Goal: Task Accomplishment & Management: Use online tool/utility

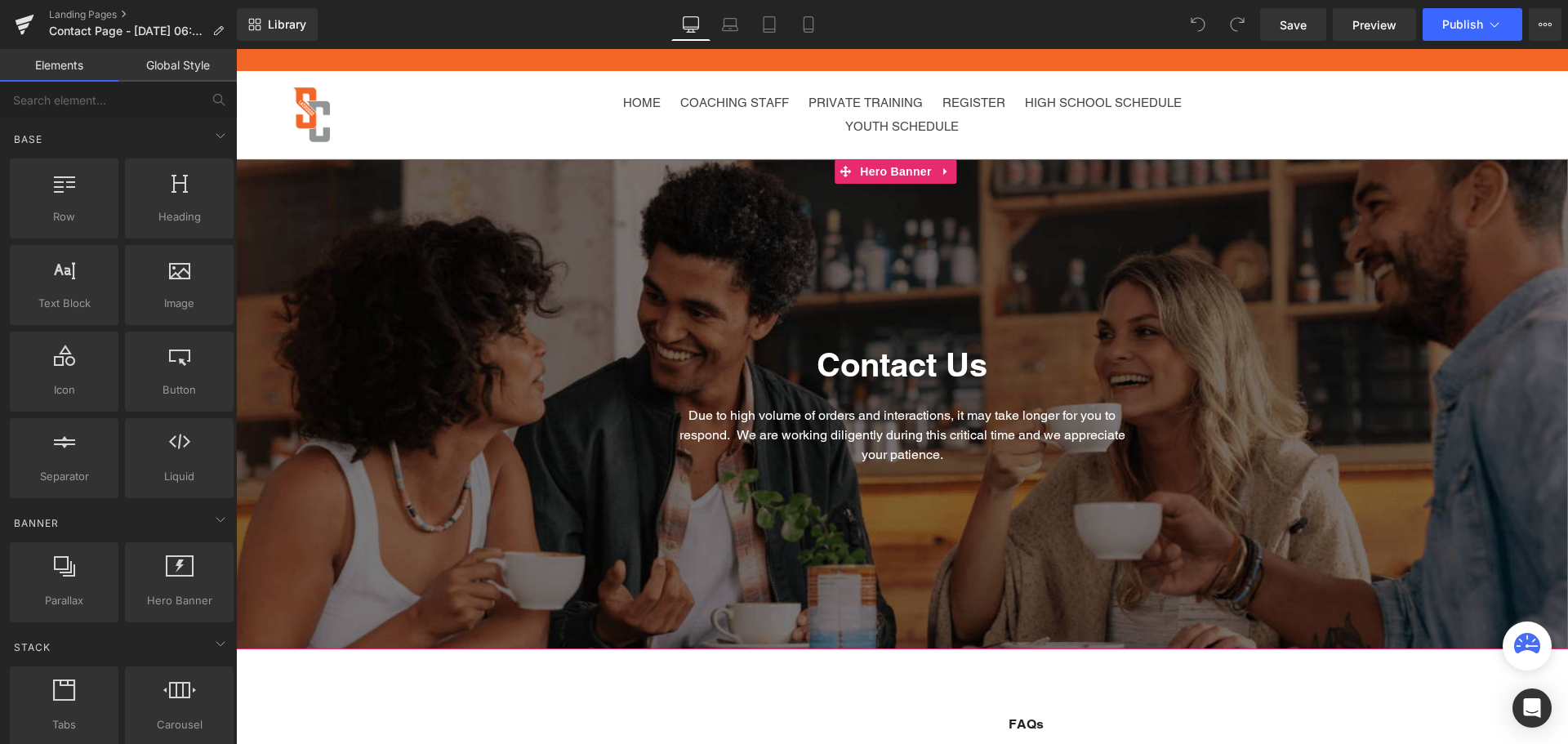
click at [376, 282] on div at bounding box center [902, 404] width 1333 height 490
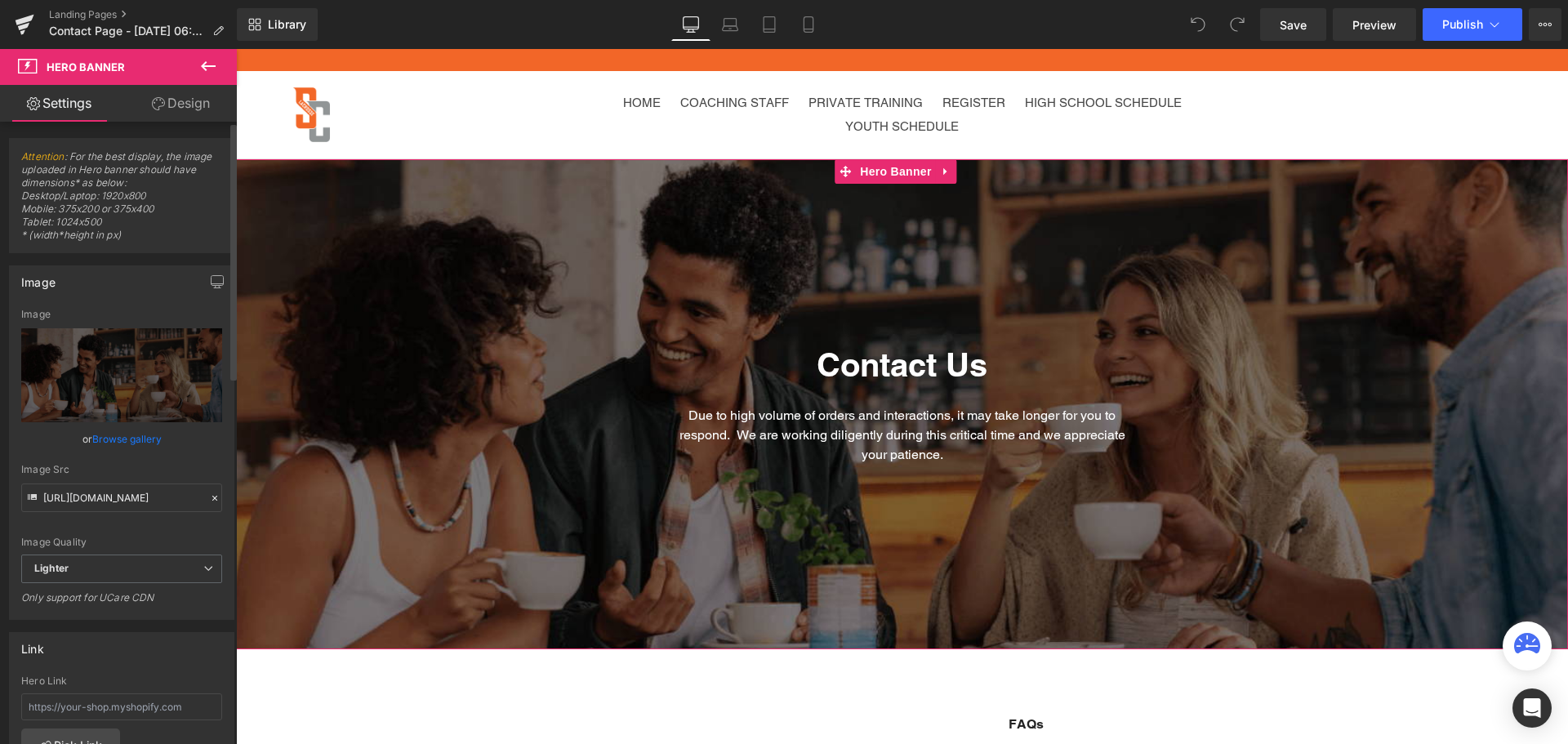
click at [127, 439] on link "Browse gallery" at bounding box center [127, 438] width 69 height 28
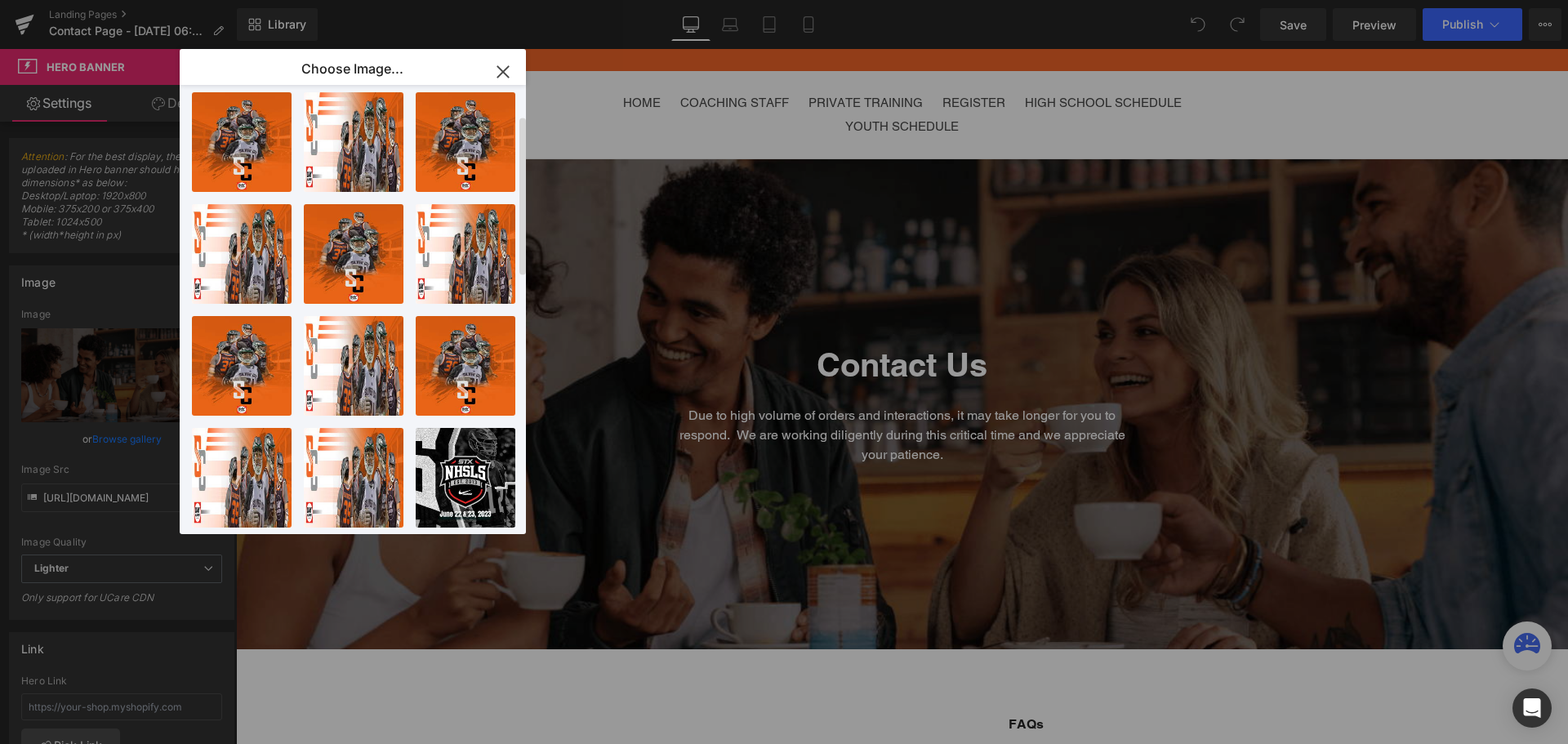
scroll to position [71, 0]
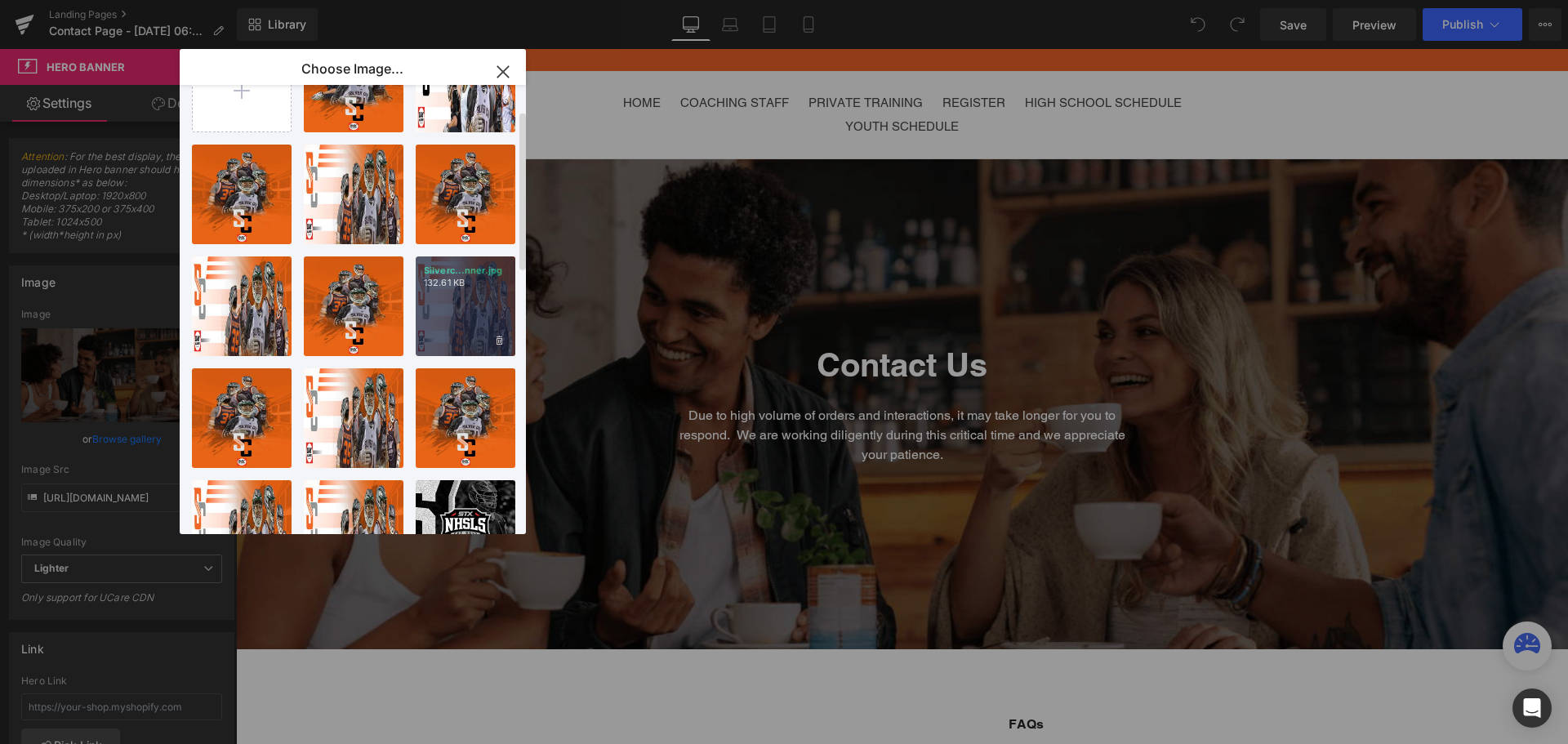
click at [452, 320] on div "Silverc...nner.jpg 132.61 KB" at bounding box center [466, 307] width 100 height 100
type input "[URL][DOMAIN_NAME]"
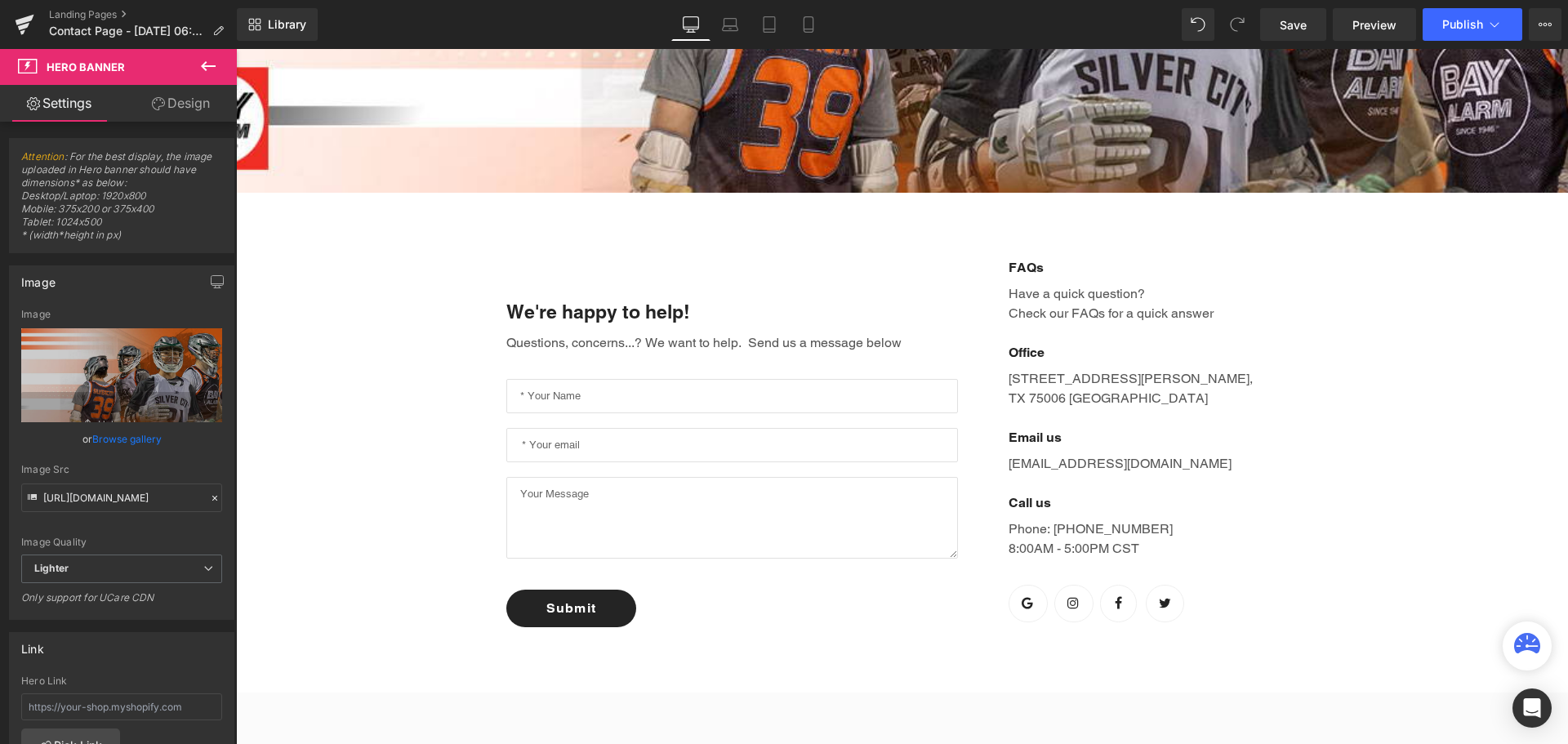
scroll to position [490, 0]
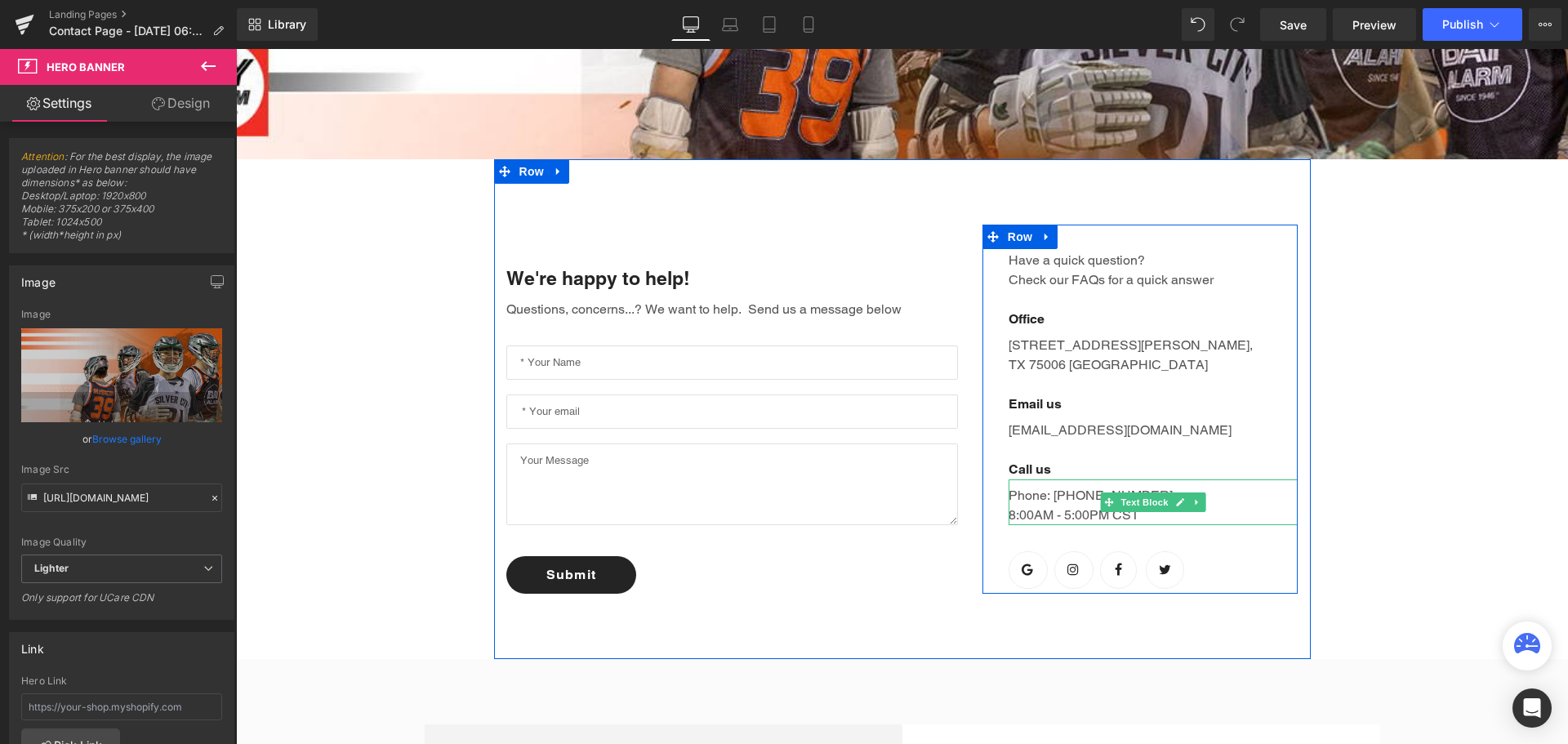
click at [1085, 508] on p "Phone: [PHONE_NUMBER] 8:00AM - 5:00PM CST" at bounding box center [1153, 506] width 290 height 39
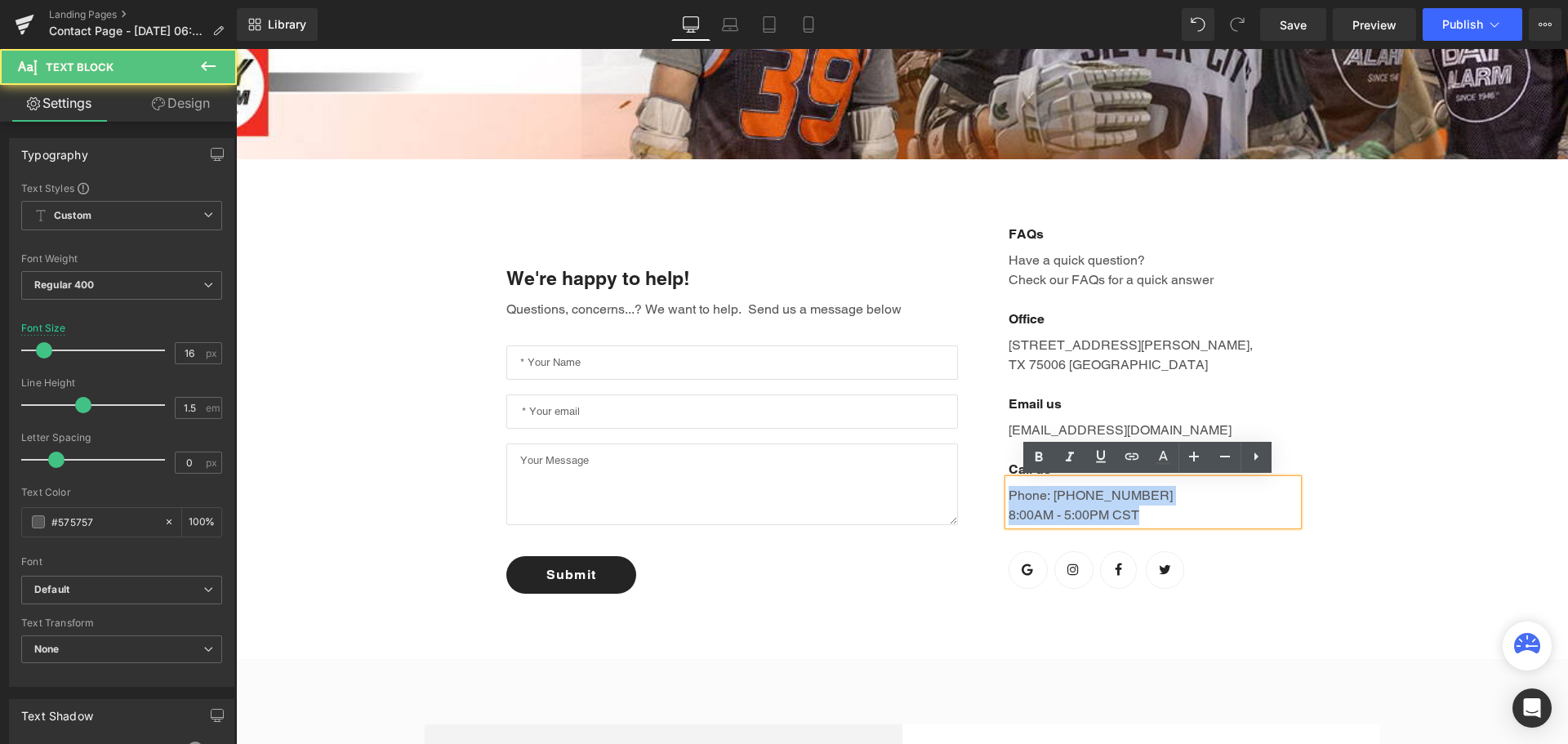
drag, startPoint x: 1135, startPoint y: 513, endPoint x: 1137, endPoint y: 495, distance: 18.1
click at [1137, 495] on p "Phone: [PHONE_NUMBER] 8:00AM - 5:00PM CST" at bounding box center [1153, 506] width 290 height 39
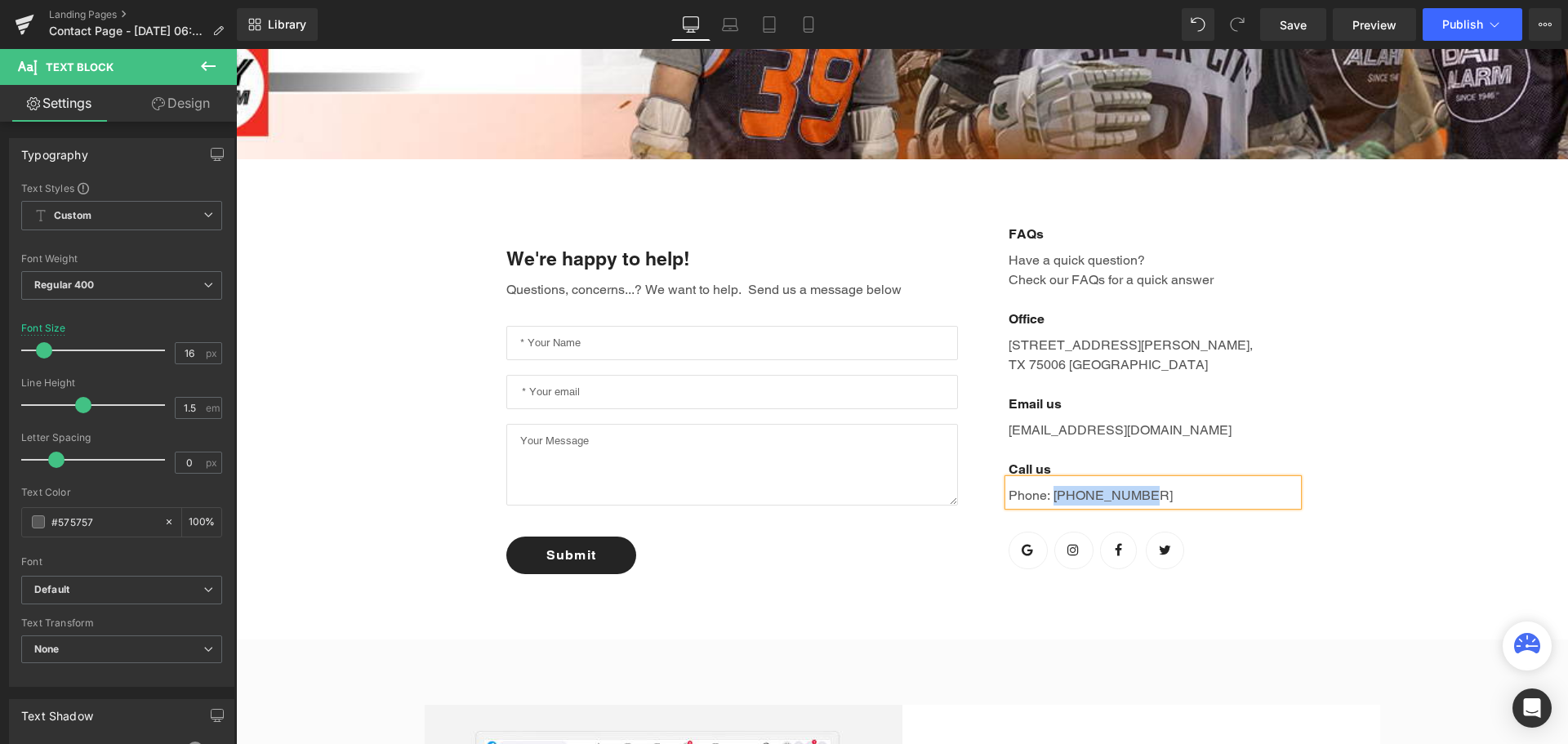
drag, startPoint x: 1128, startPoint y: 498, endPoint x: 1049, endPoint y: 494, distance: 79.1
click at [1049, 494] on p "Phone: [PHONE_NUMBER]" at bounding box center [1153, 496] width 290 height 20
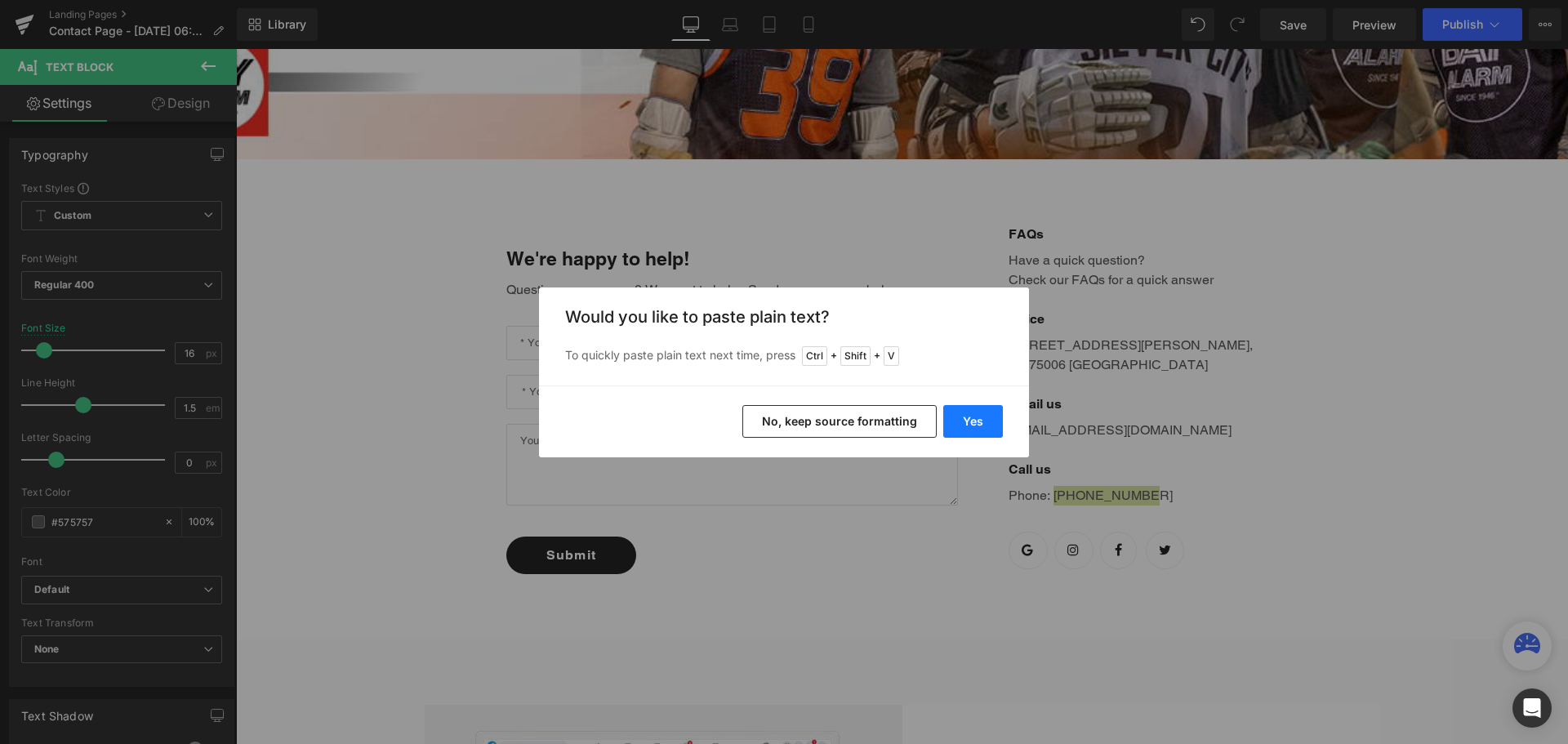
click at [970, 413] on button "Yes" at bounding box center [972, 421] width 60 height 32
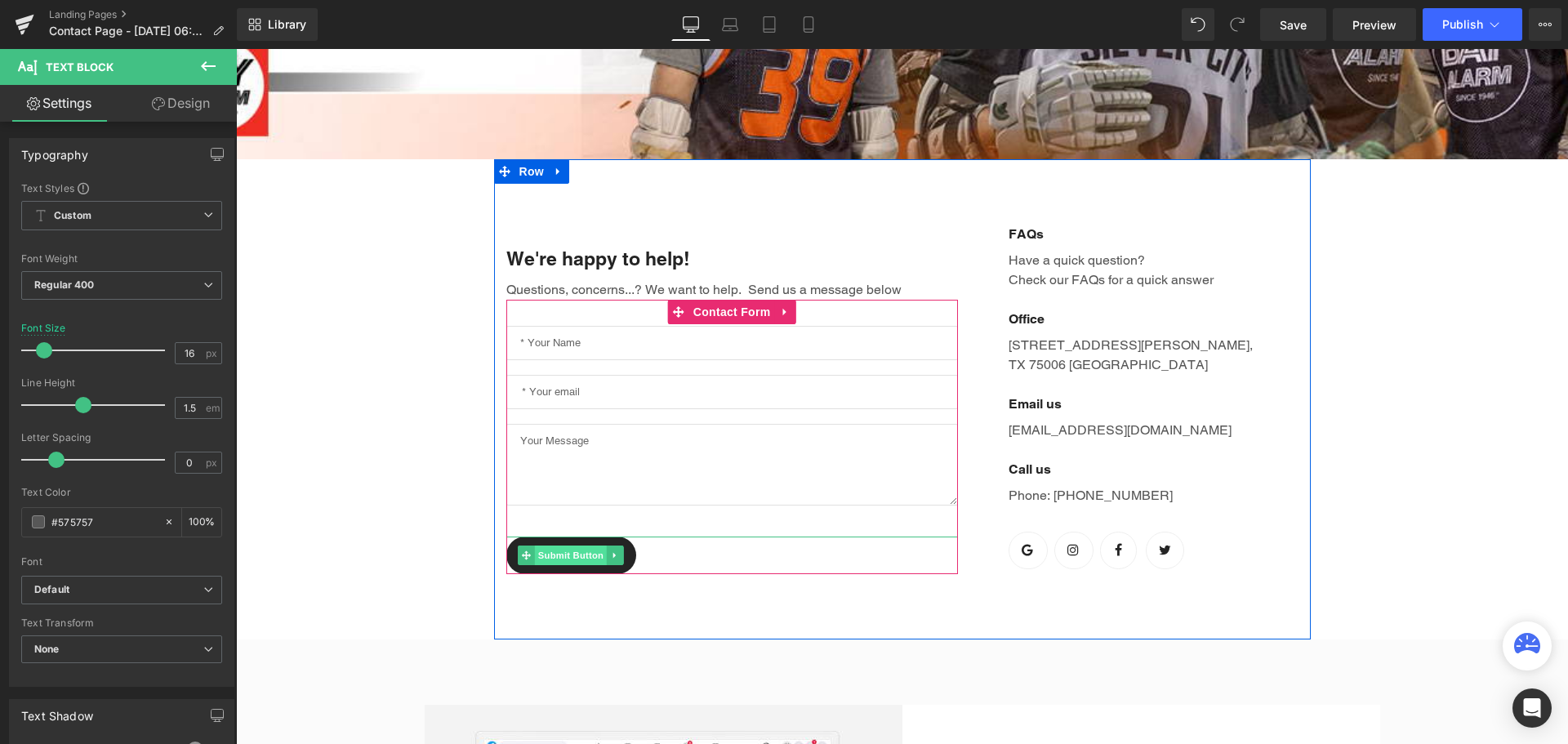
click at [542, 563] on span "Submit Button" at bounding box center [571, 556] width 72 height 20
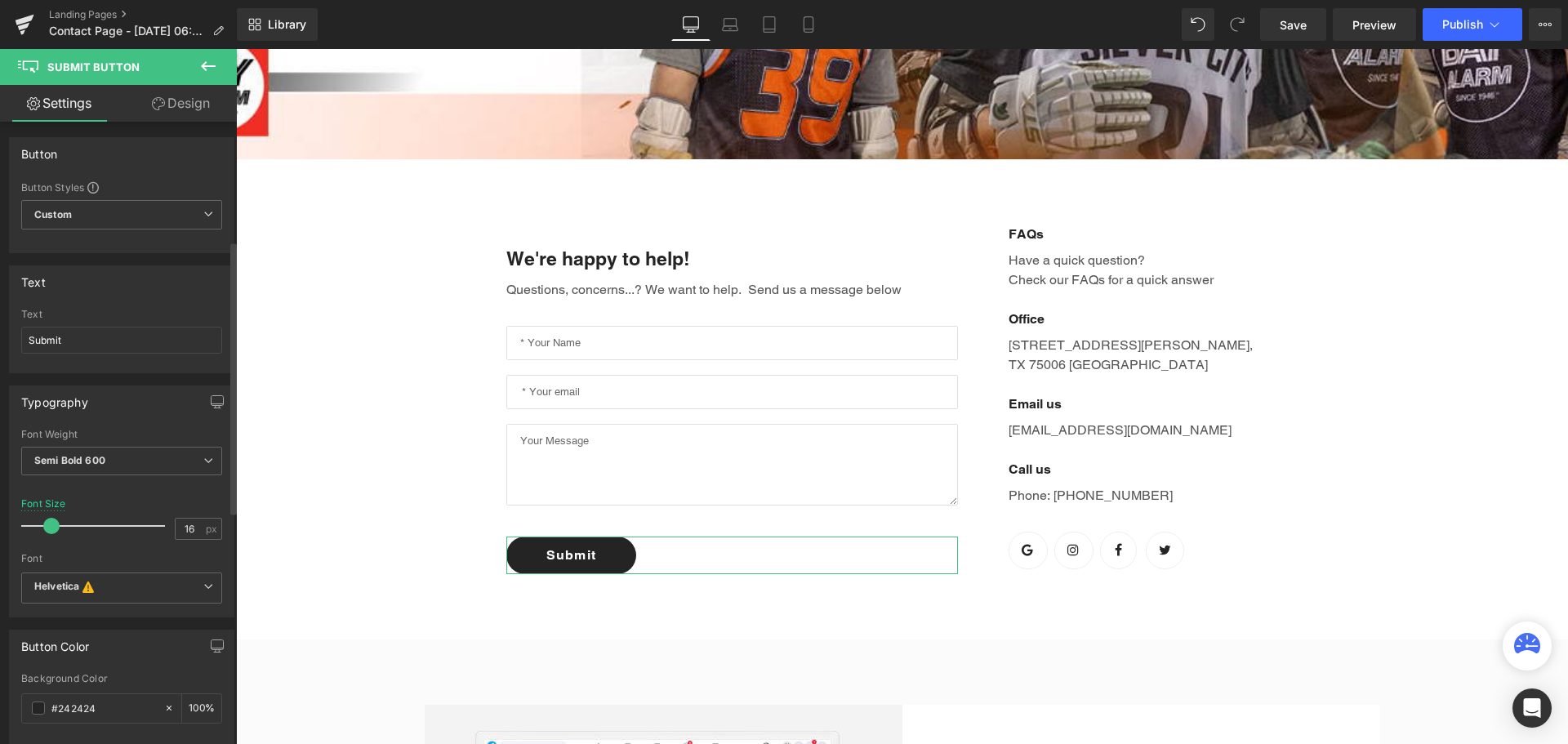
scroll to position [0, 0]
click at [1303, 32] on span "Save" at bounding box center [1294, 25] width 27 height 18
click at [1368, 15] on link "Preview" at bounding box center [1374, 23] width 83 height 32
